Goal: Information Seeking & Learning: Learn about a topic

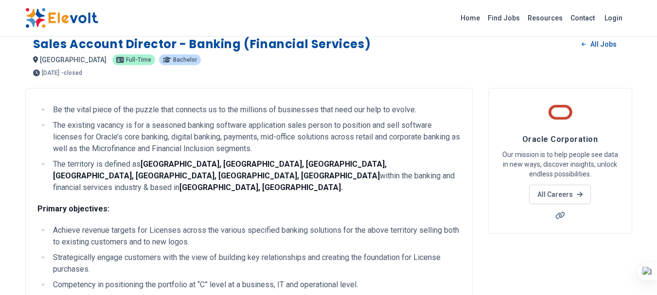
scroll to position [113, 0]
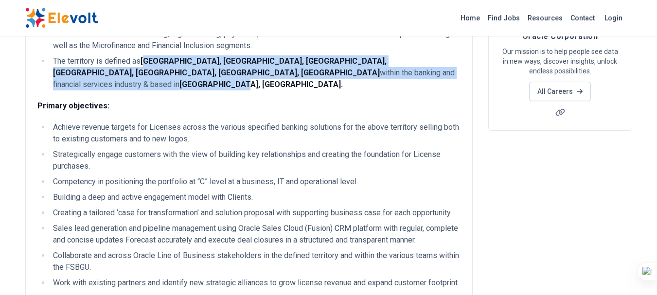
drag, startPoint x: 147, startPoint y: 59, endPoint x: 454, endPoint y: 76, distance: 307.9
click at [454, 76] on li "The territory is defined as [GEOGRAPHIC_DATA], [GEOGRAPHIC_DATA], [GEOGRAPHIC_D…" at bounding box center [255, 72] width 411 height 35
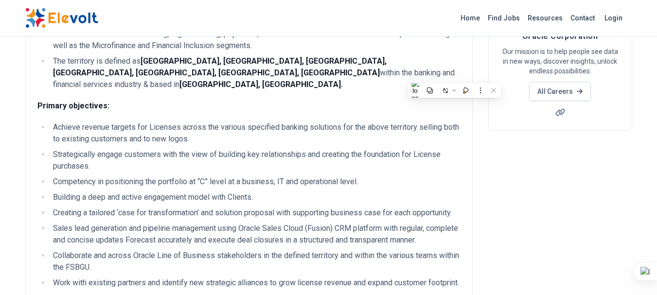
click at [116, 127] on li "Achieve revenue targets for Licenses across the various specified banking solut…" at bounding box center [255, 133] width 411 height 23
click at [52, 122] on li "Achieve revenue targets for Licenses across the various specified banking solut…" at bounding box center [255, 133] width 411 height 23
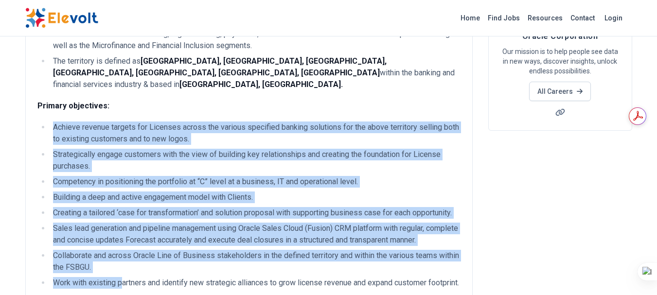
drag, startPoint x: 54, startPoint y: 115, endPoint x: 123, endPoint y: 262, distance: 161.9
click at [122, 267] on ul "Achieve revenue targets for Licenses across the various specified banking solut…" at bounding box center [248, 205] width 423 height 167
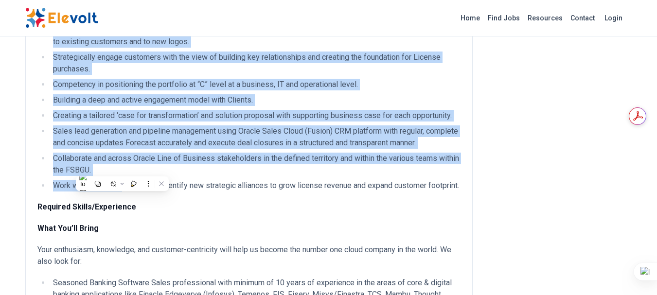
scroll to position [227, 0]
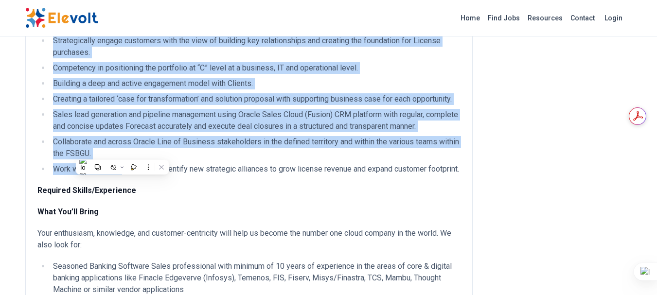
click at [221, 109] on li "Sales lead generation and pipeline management using Oracle Sales Cloud (Fusion)…" at bounding box center [255, 120] width 411 height 23
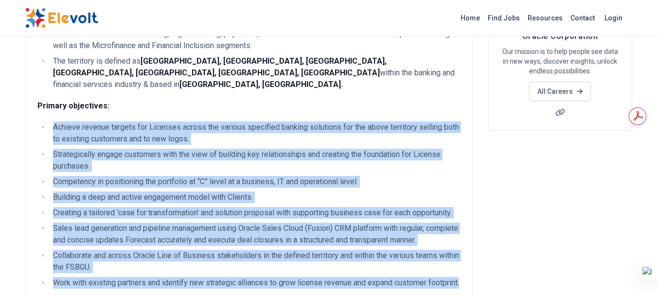
scroll to position [0, 0]
drag, startPoint x: 54, startPoint y: 116, endPoint x: 129, endPoint y: 286, distance: 185.4
click at [129, 286] on ul "Achieve revenue targets for Licenses across the various specified banking solut…" at bounding box center [248, 205] width 423 height 167
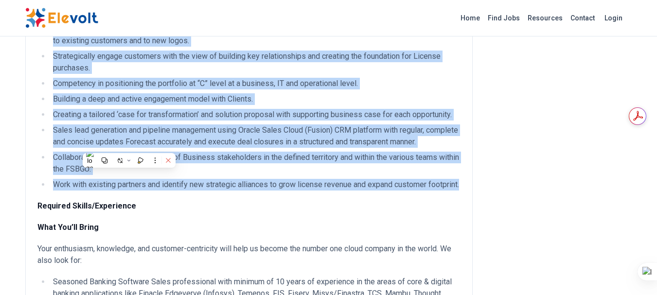
scroll to position [227, 0]
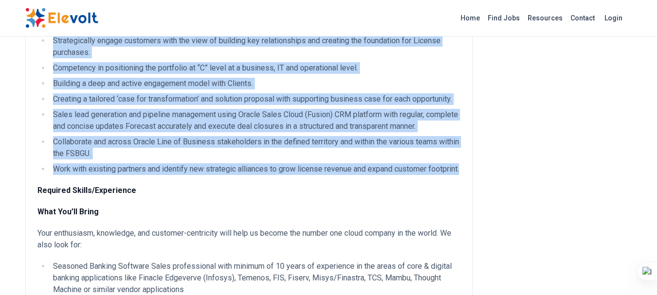
copy ul "Loremip dolorsi ametcon adi Elitsedd eiusmo tem incidid utlaboree dolorem aliqu…"
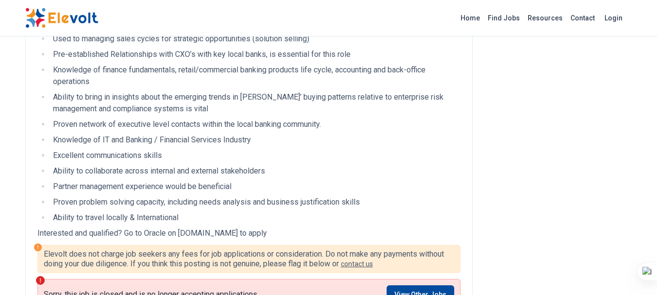
scroll to position [0, 0]
